Goal: Task Accomplishment & Management: Manage account settings

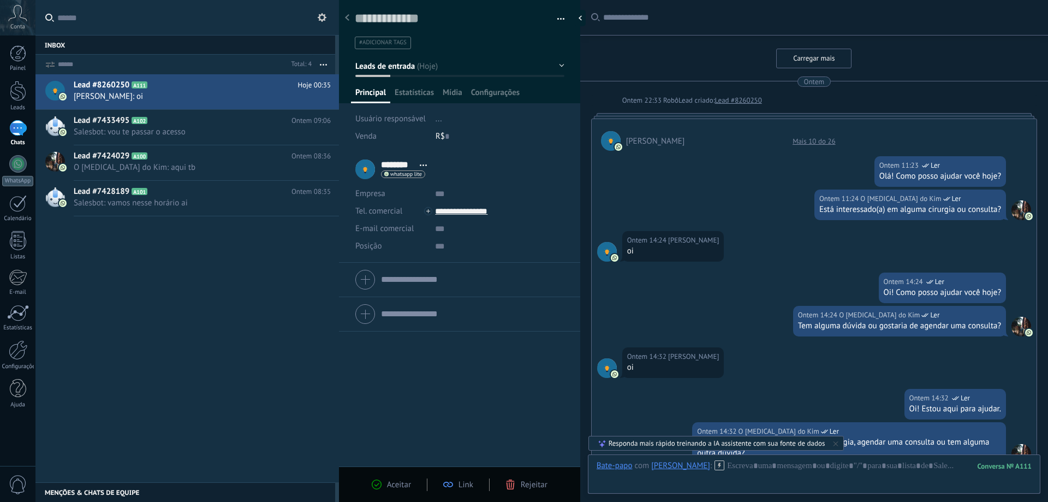
scroll to position [16, 0]
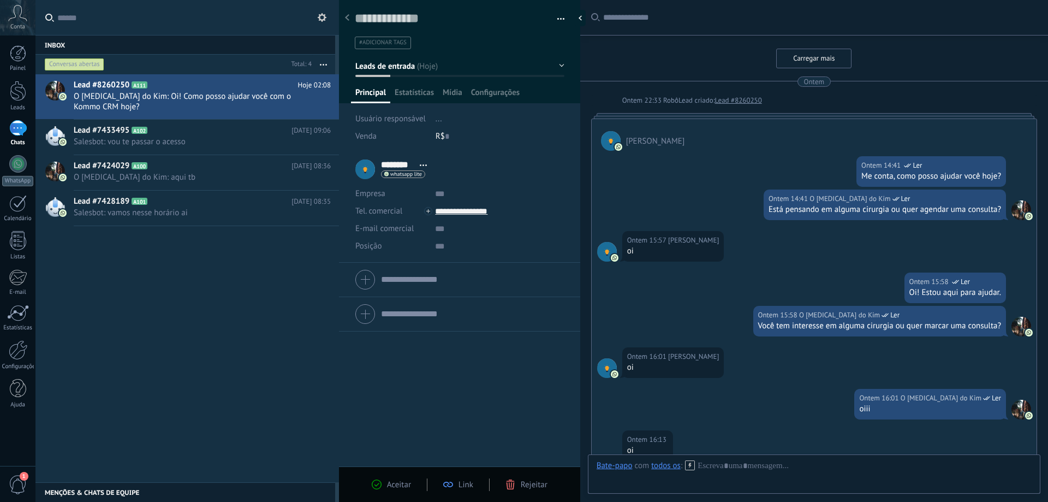
scroll to position [16, 0]
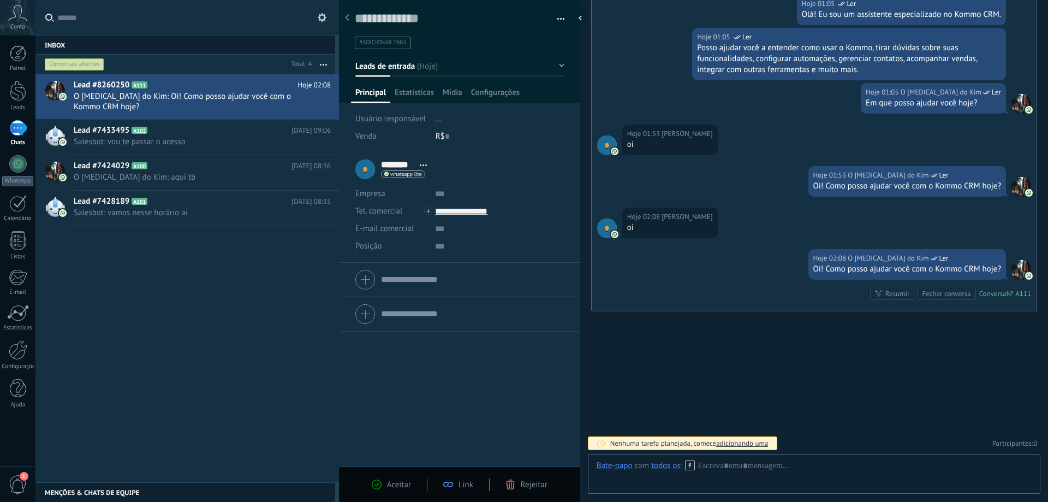
click at [563, 20] on button "button" at bounding box center [557, 19] width 16 height 16
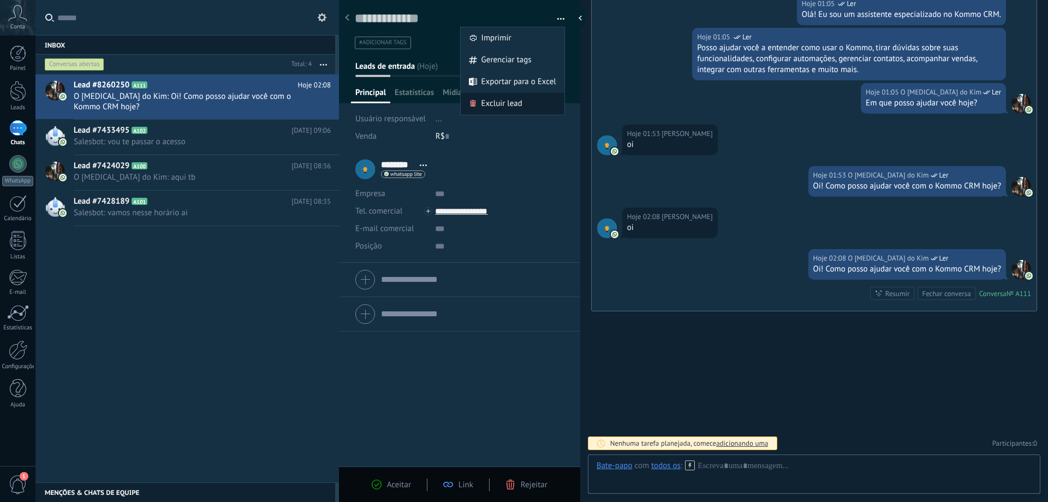
click at [529, 103] on div "Excluir lead" at bounding box center [513, 104] width 104 height 22
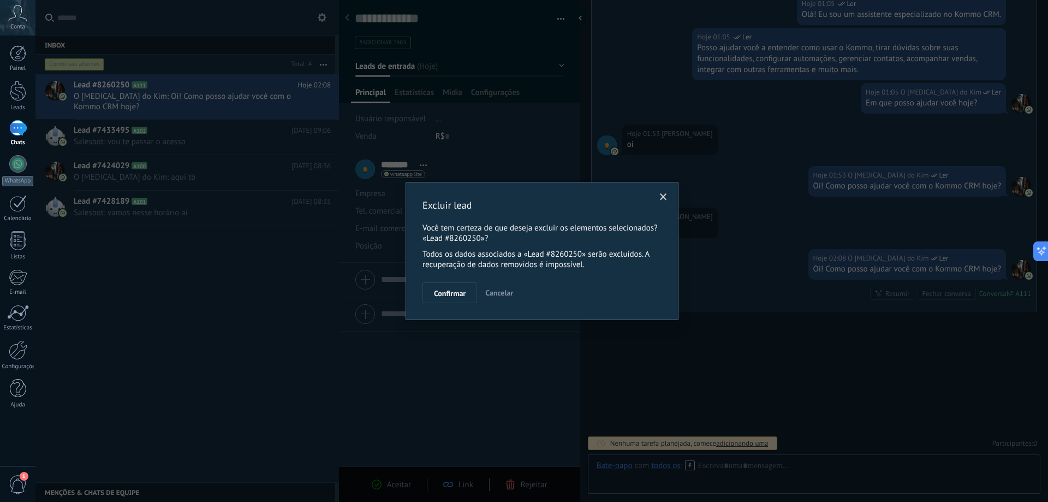
scroll to position [1918, 0]
click at [437, 292] on span "Confirmar" at bounding box center [450, 293] width 32 height 8
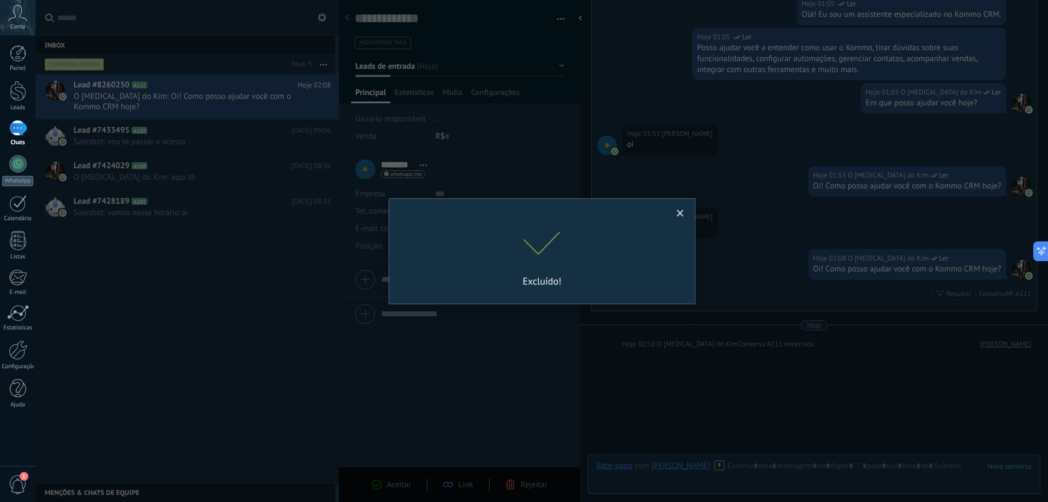
scroll to position [1956, 0]
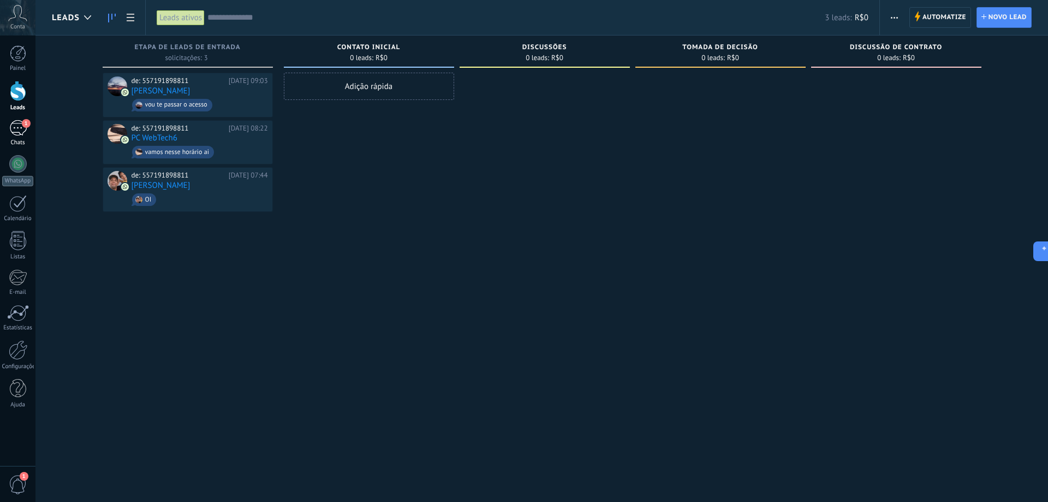
click at [13, 133] on div "1" at bounding box center [17, 128] width 17 height 16
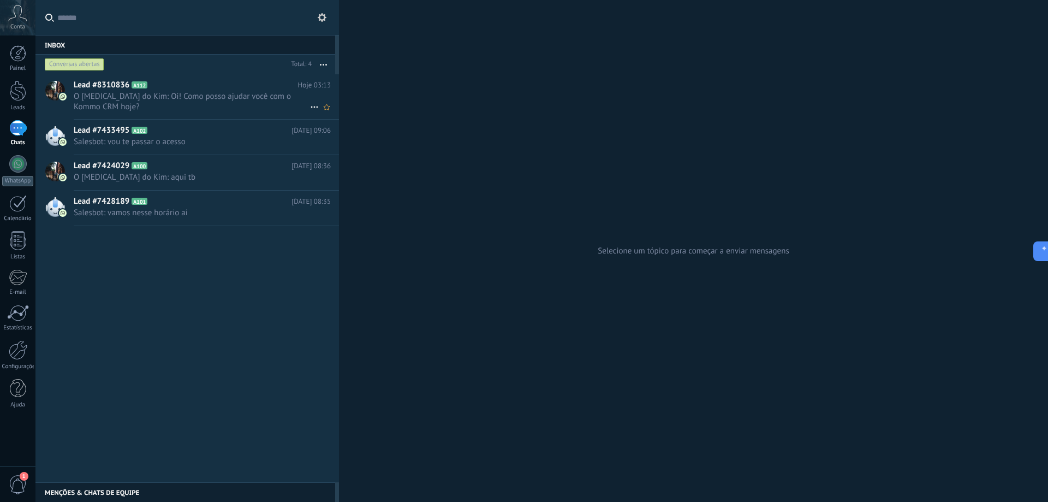
click at [108, 90] on span "Lead #8310836" at bounding box center [102, 85] width 56 height 11
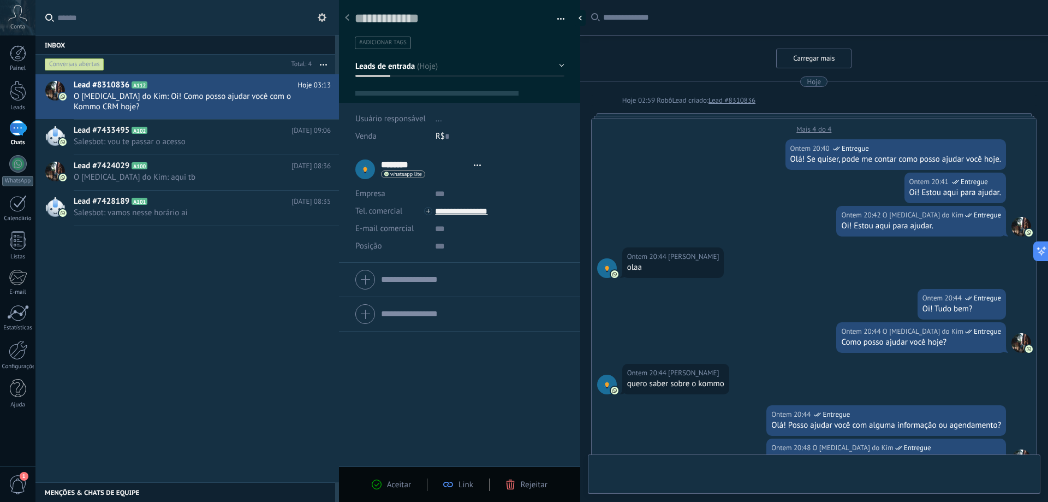
type textarea "**********"
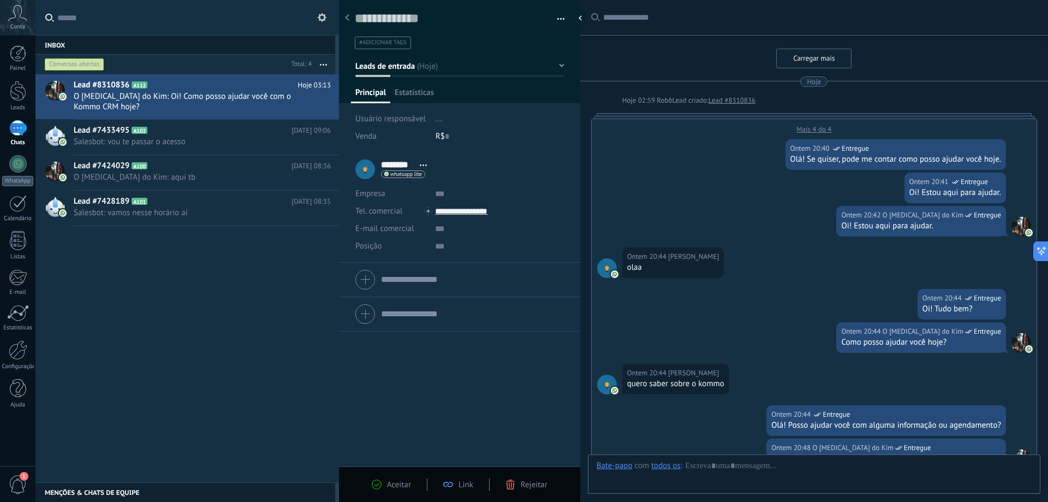
scroll to position [1568, 0]
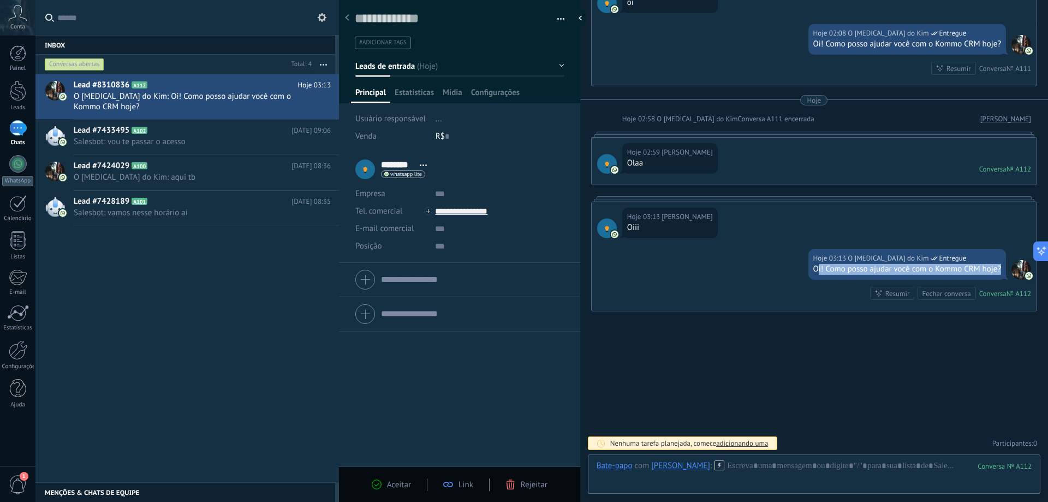
drag, startPoint x: 816, startPoint y: 267, endPoint x: 1001, endPoint y: 268, distance: 184.6
click at [1001, 268] on div "Oi! Como posso ajudar você com o Kommo CRM hoje?" at bounding box center [908, 269] width 188 height 11
click at [768, 466] on div at bounding box center [814, 476] width 435 height 33
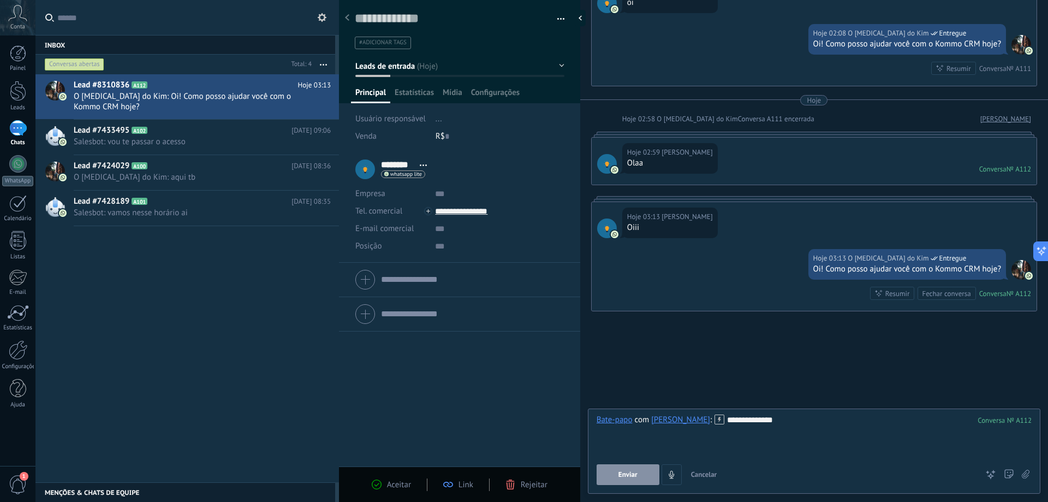
click at [639, 477] on button "Enviar" at bounding box center [628, 474] width 63 height 21
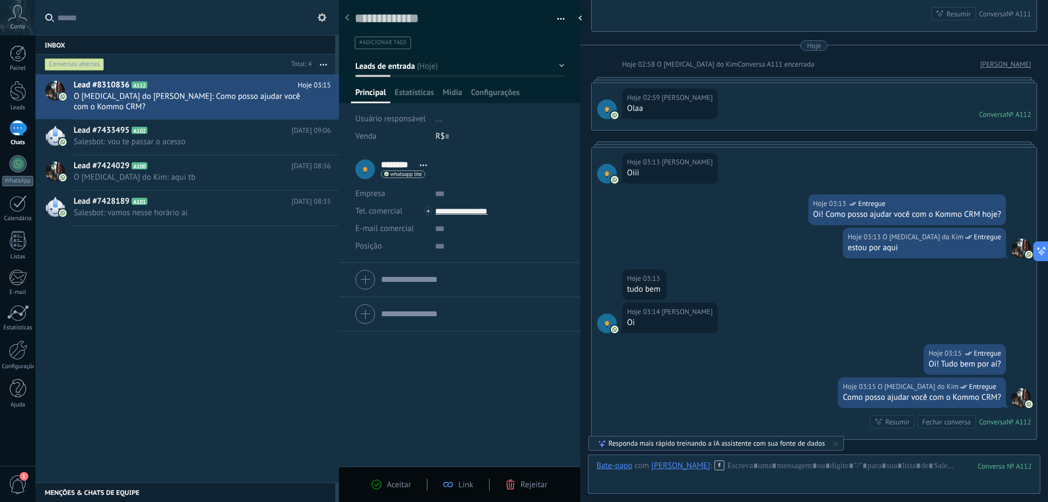
scroll to position [1751, 0]
